Goal: Complete application form

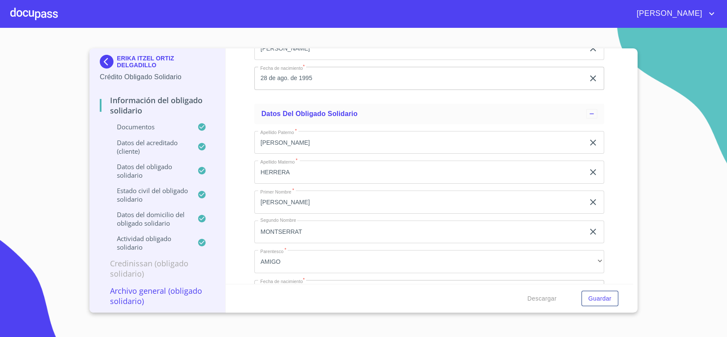
scroll to position [2302, 0]
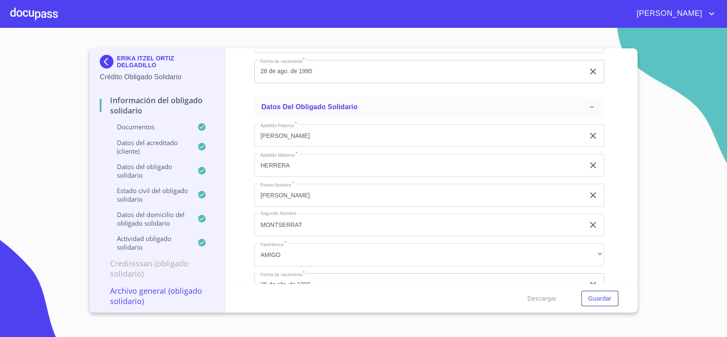
type input "o"
type input "[PERSON_NAME]"
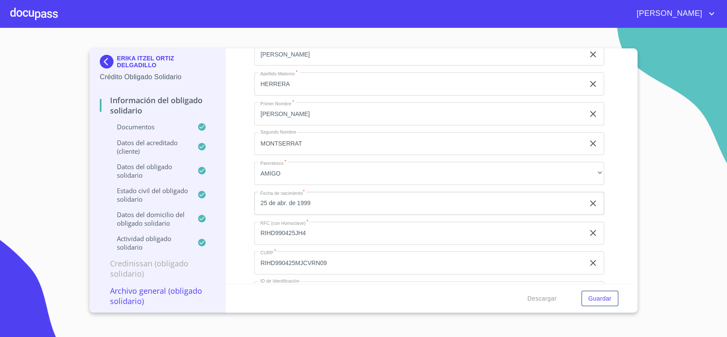
scroll to position [2384, 0]
click at [587, 291] on button "Guardar" at bounding box center [599, 299] width 37 height 16
